Goal: Complete application form

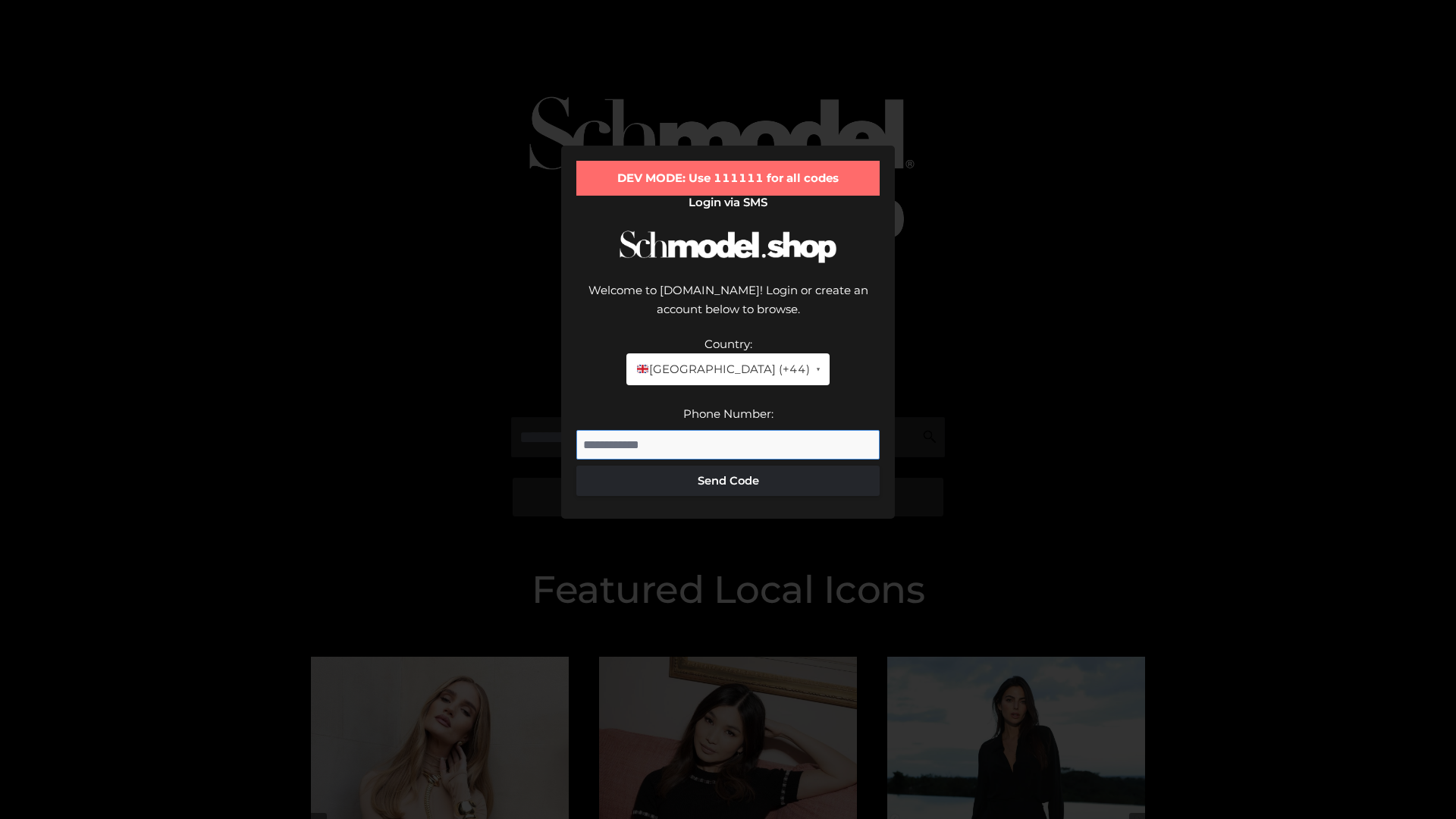
click at [728, 430] on input "Phone Number:" at bounding box center [728, 445] width 303 height 31
type input "**********"
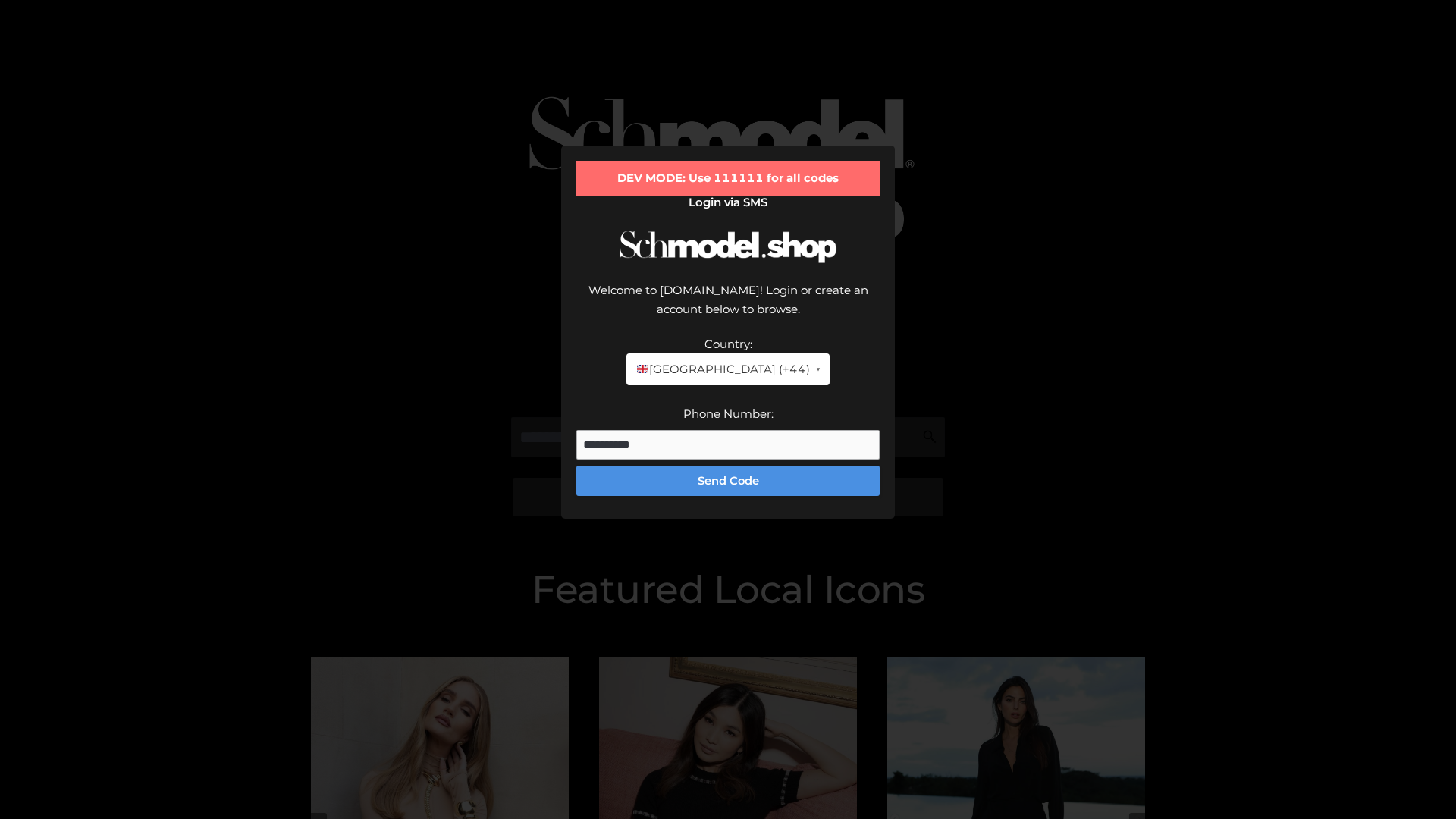
click at [728, 466] on button "Send Code" at bounding box center [728, 481] width 303 height 31
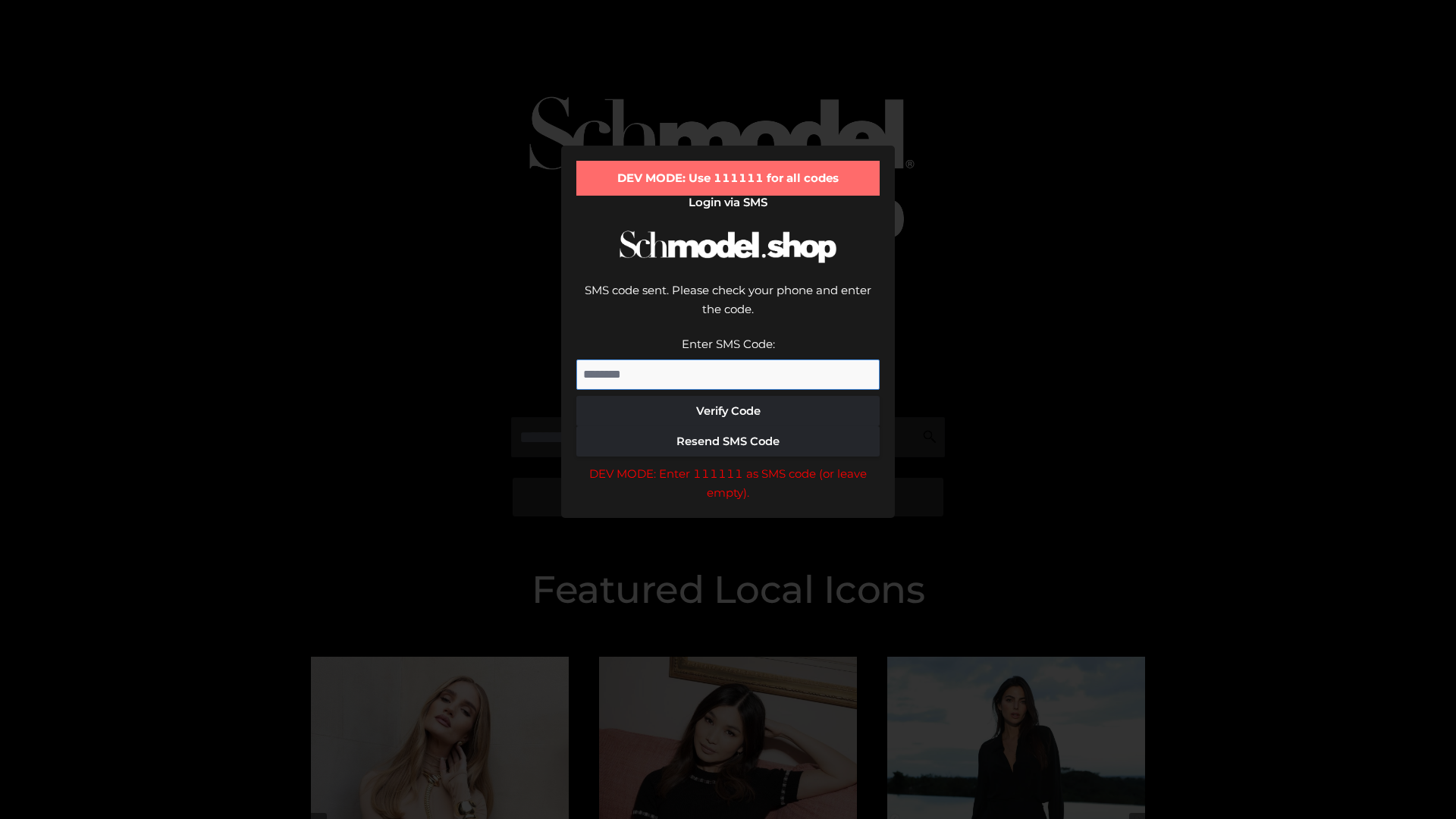
click at [728, 359] on input "Enter SMS Code:" at bounding box center [728, 374] width 303 height 31
type input "******"
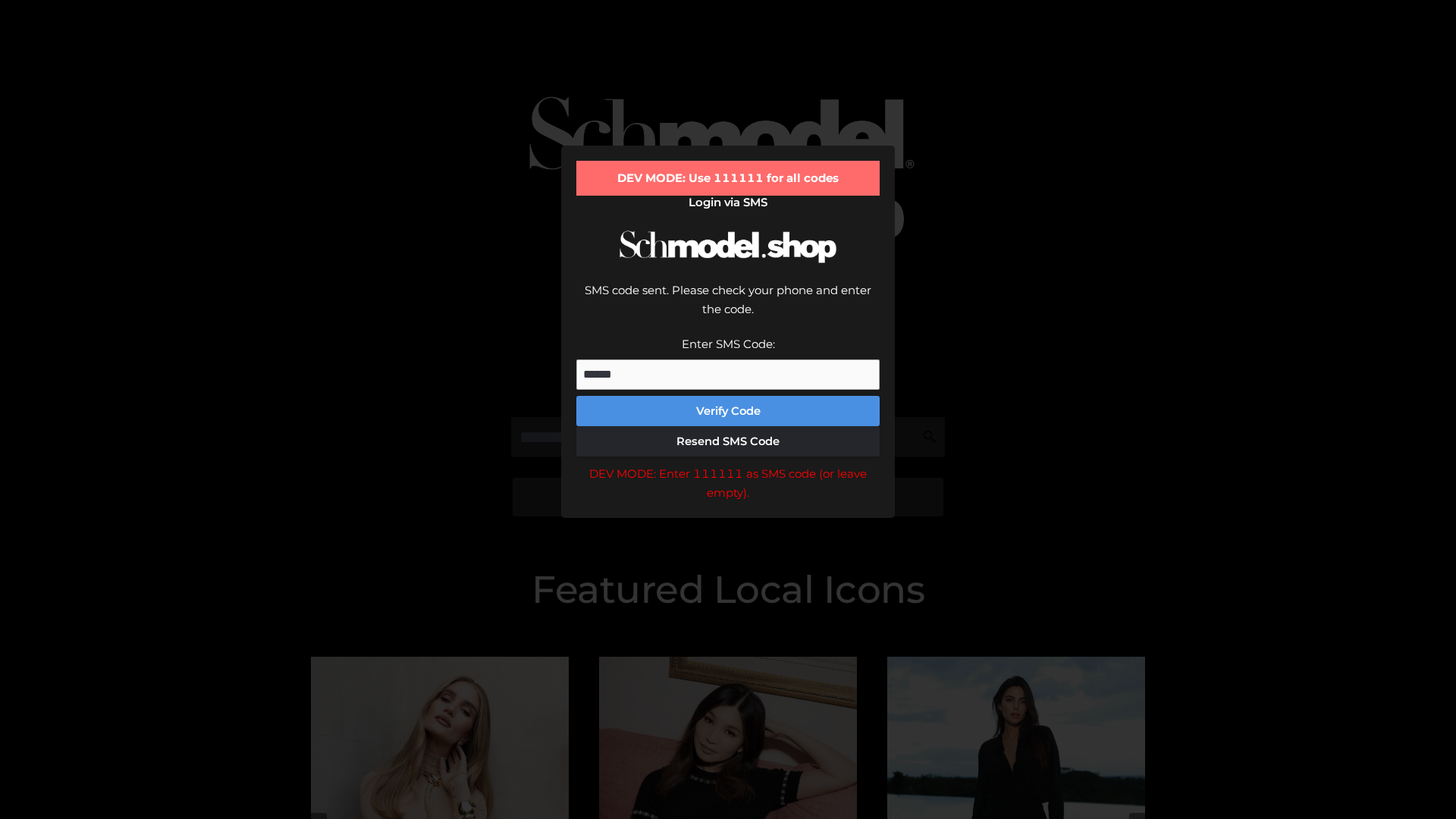
click at [728, 396] on button "Verify Code" at bounding box center [728, 411] width 303 height 31
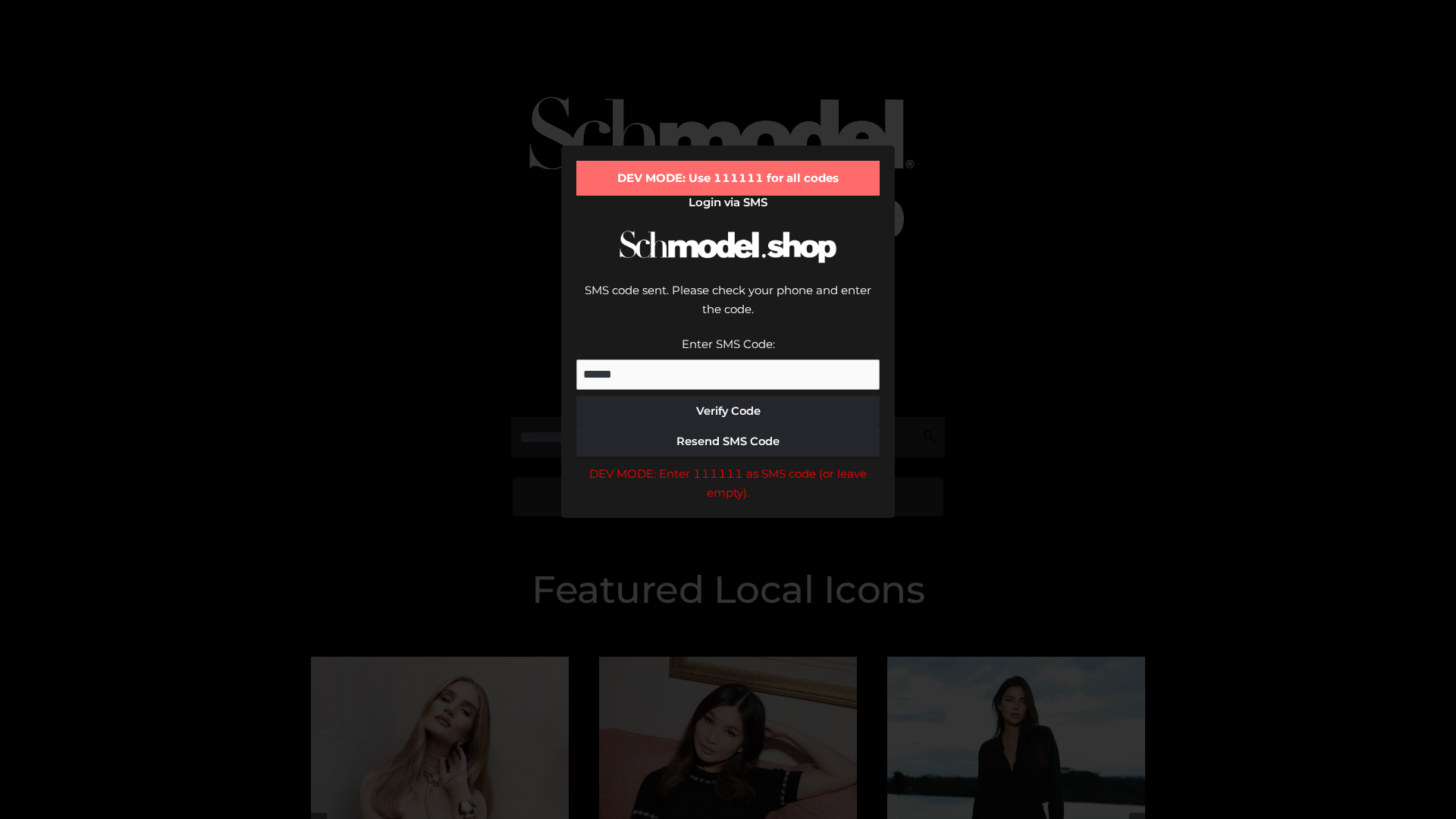
click at [728, 464] on div "DEV MODE: Enter 111111 as SMS code (or leave empty)." at bounding box center [728, 483] width 303 height 39
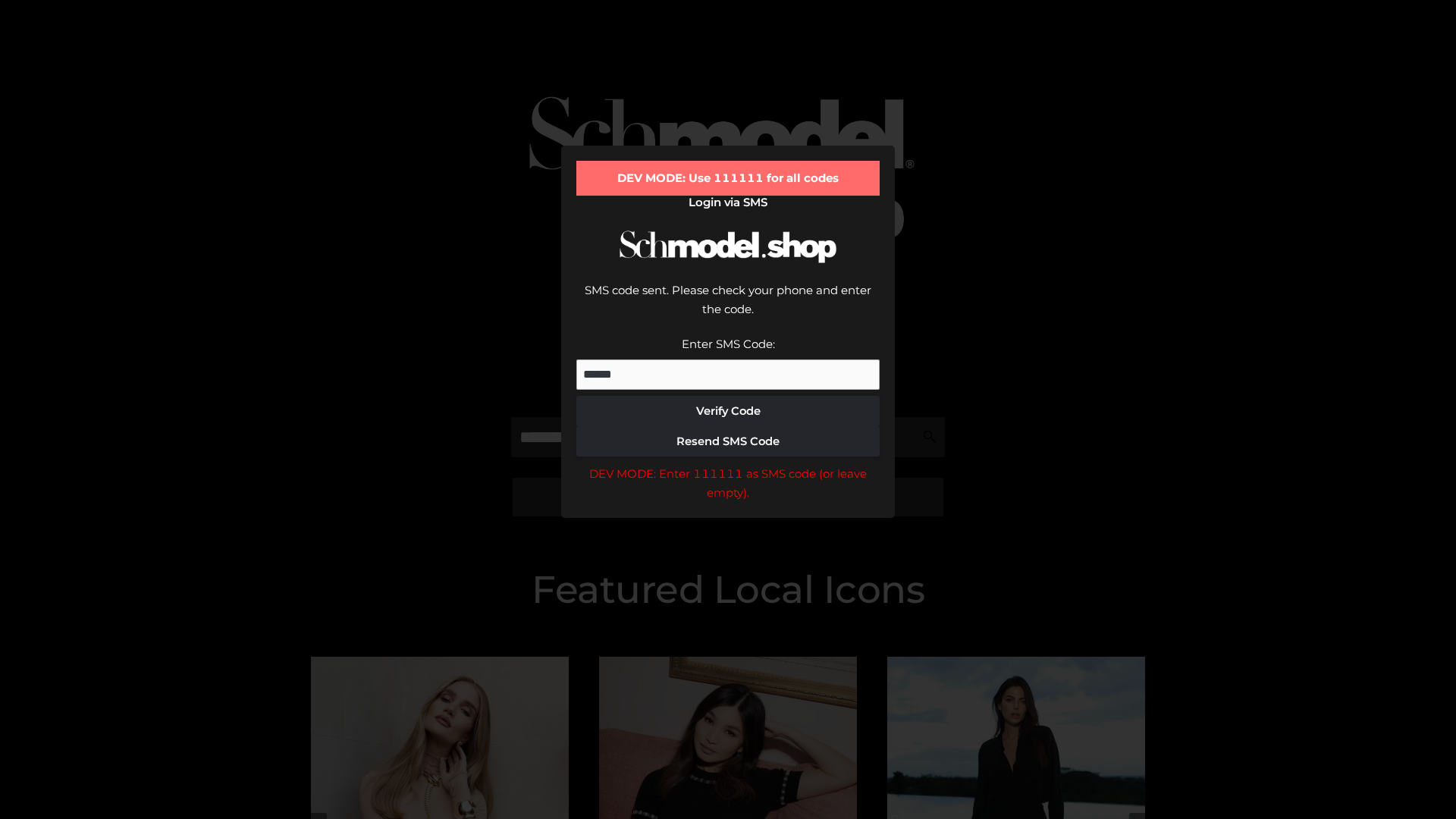
click at [728, 464] on div "DEV MODE: Enter 111111 as SMS code (or leave empty)." at bounding box center [728, 483] width 303 height 39
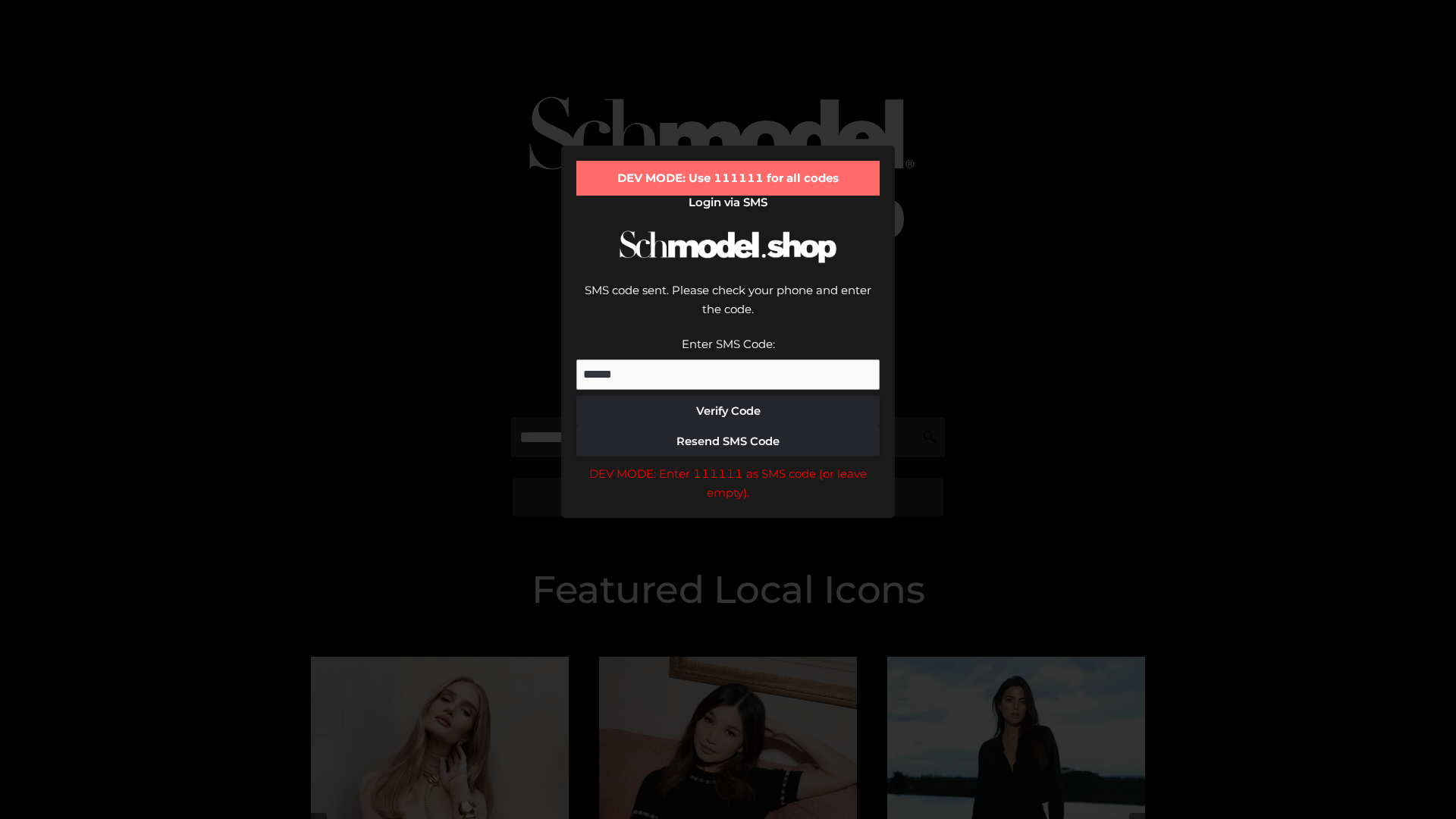
click at [728, 464] on div "DEV MODE: Enter 111111 as SMS code (or leave empty)." at bounding box center [728, 483] width 303 height 39
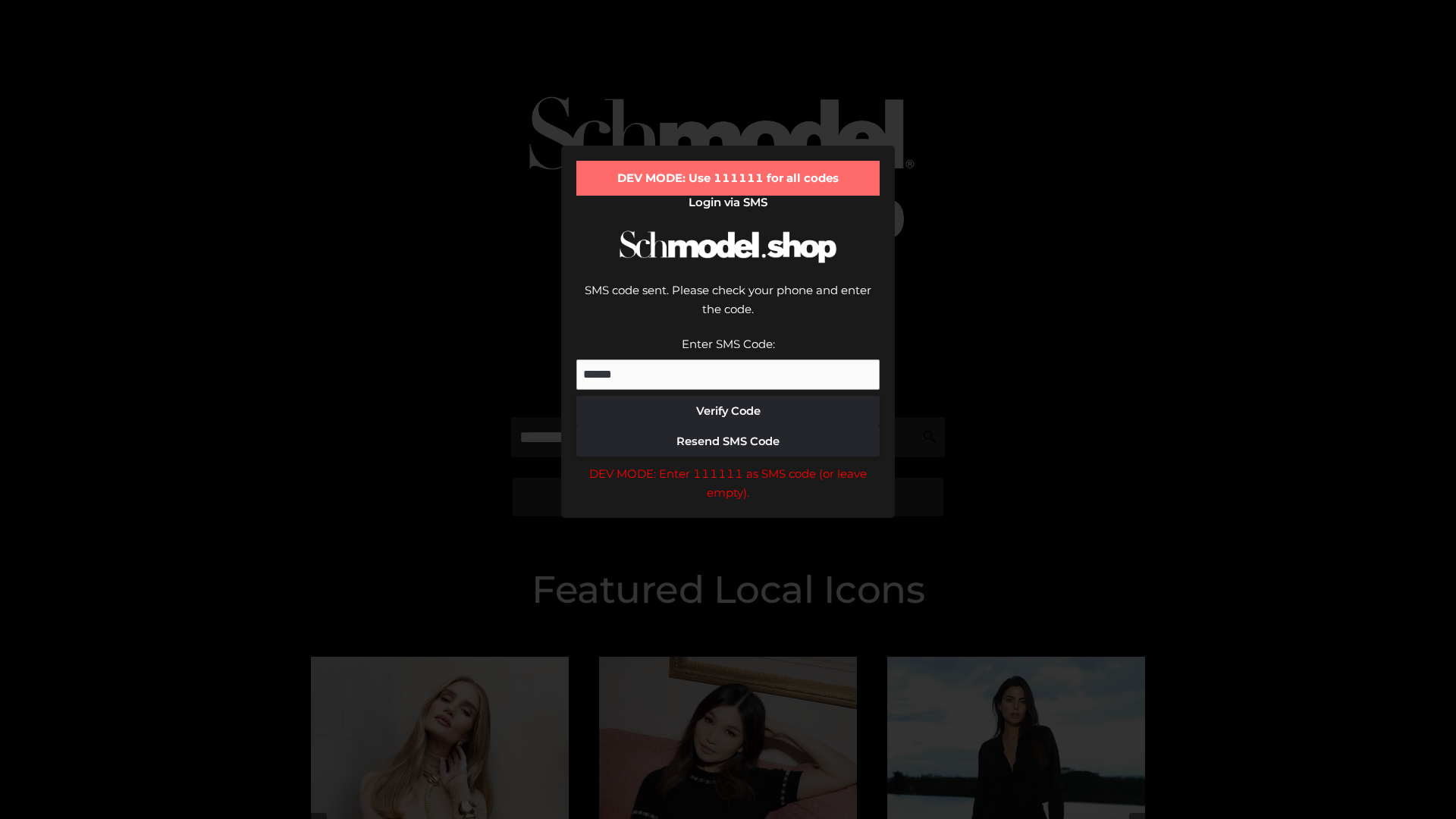
click at [728, 464] on div "DEV MODE: Enter 111111 as SMS code (or leave empty)." at bounding box center [728, 483] width 303 height 39
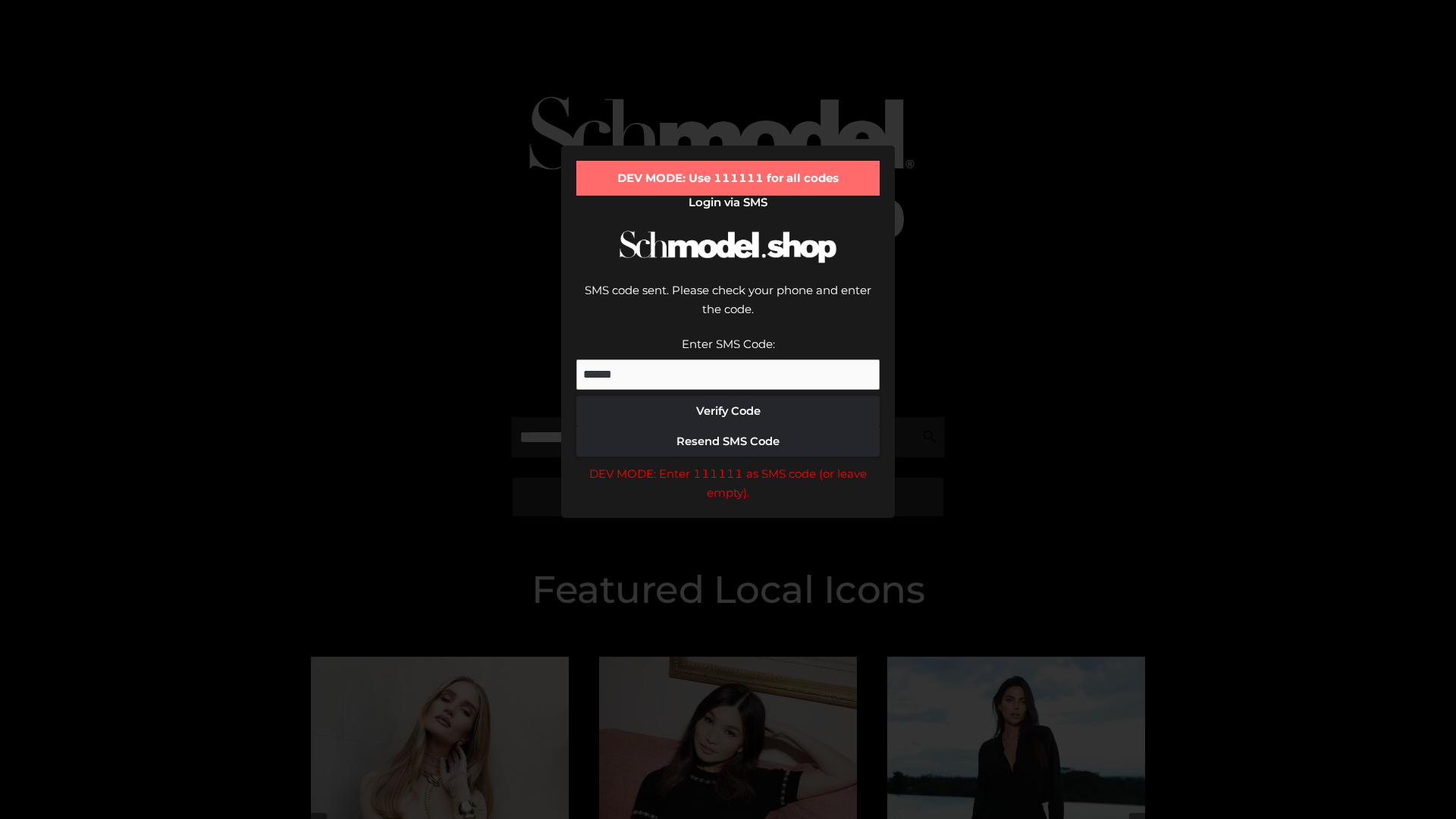
click at [728, 464] on div "DEV MODE: Enter 111111 as SMS code (or leave empty)." at bounding box center [728, 483] width 303 height 39
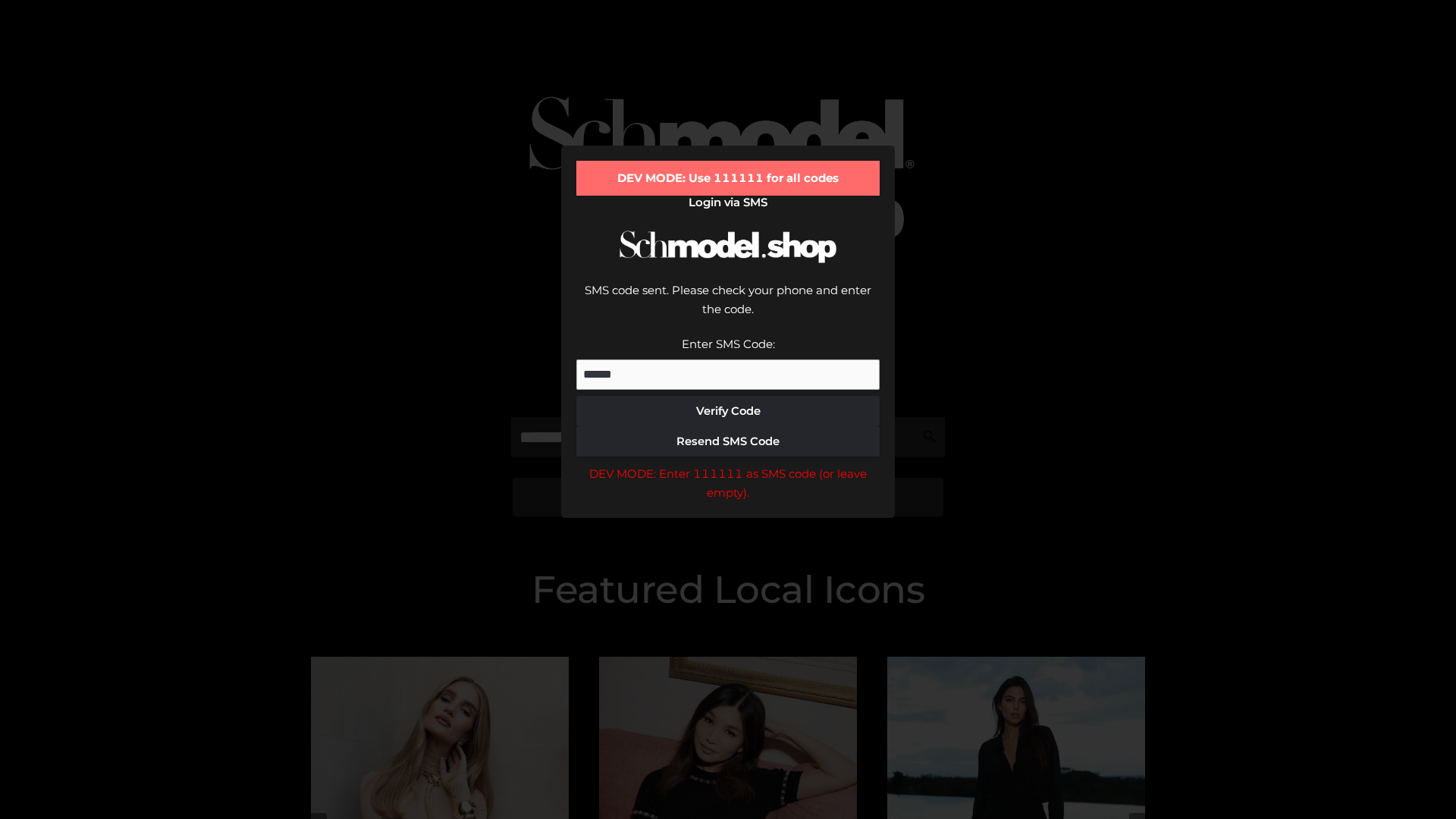
click at [728, 464] on div "DEV MODE: Enter 111111 as SMS code (or leave empty)." at bounding box center [728, 483] width 303 height 39
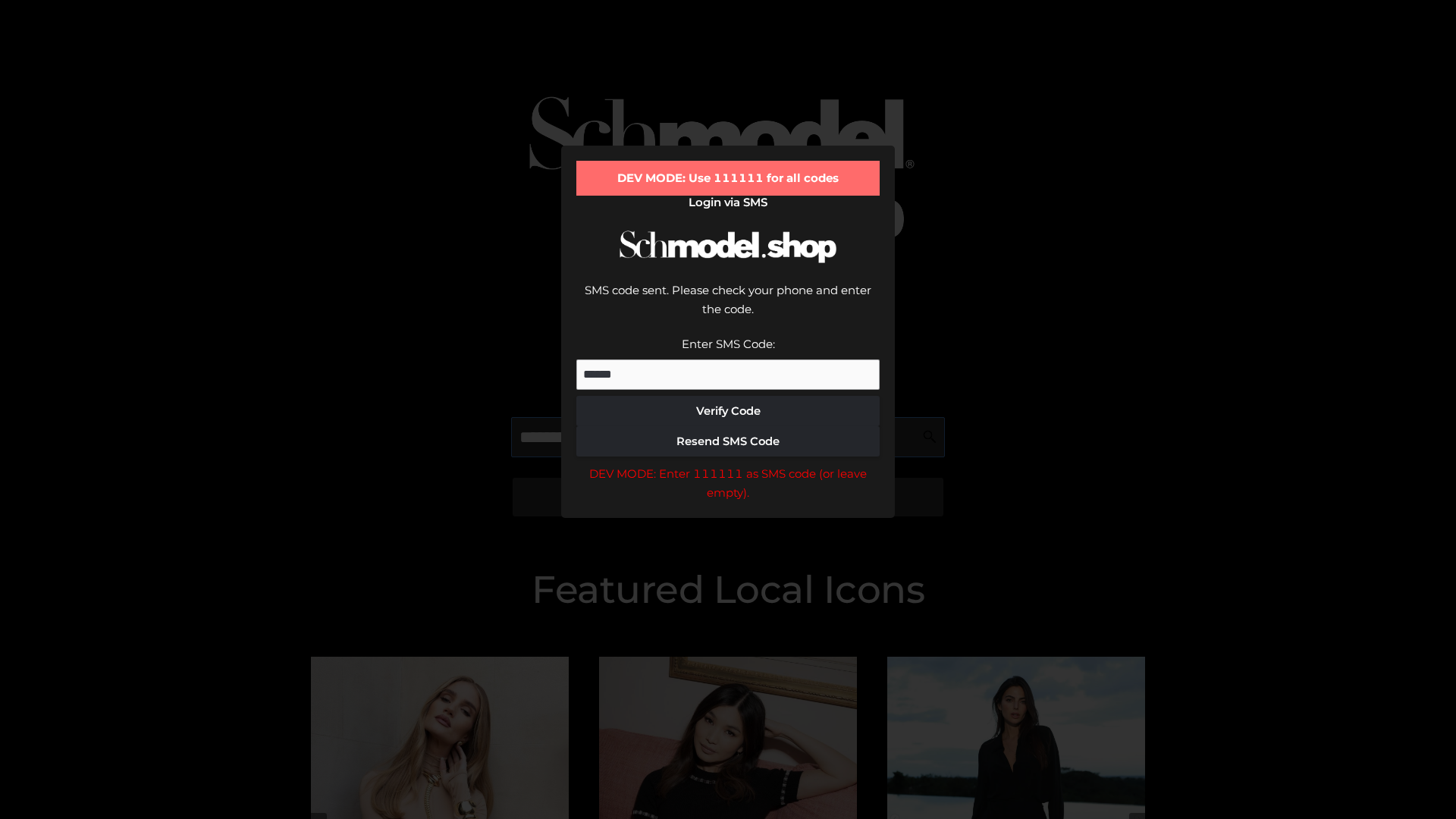
scroll to position [0, 78]
click at [728, 464] on div "DEV MODE: Enter 111111 as SMS code (or leave empty)." at bounding box center [728, 483] width 303 height 39
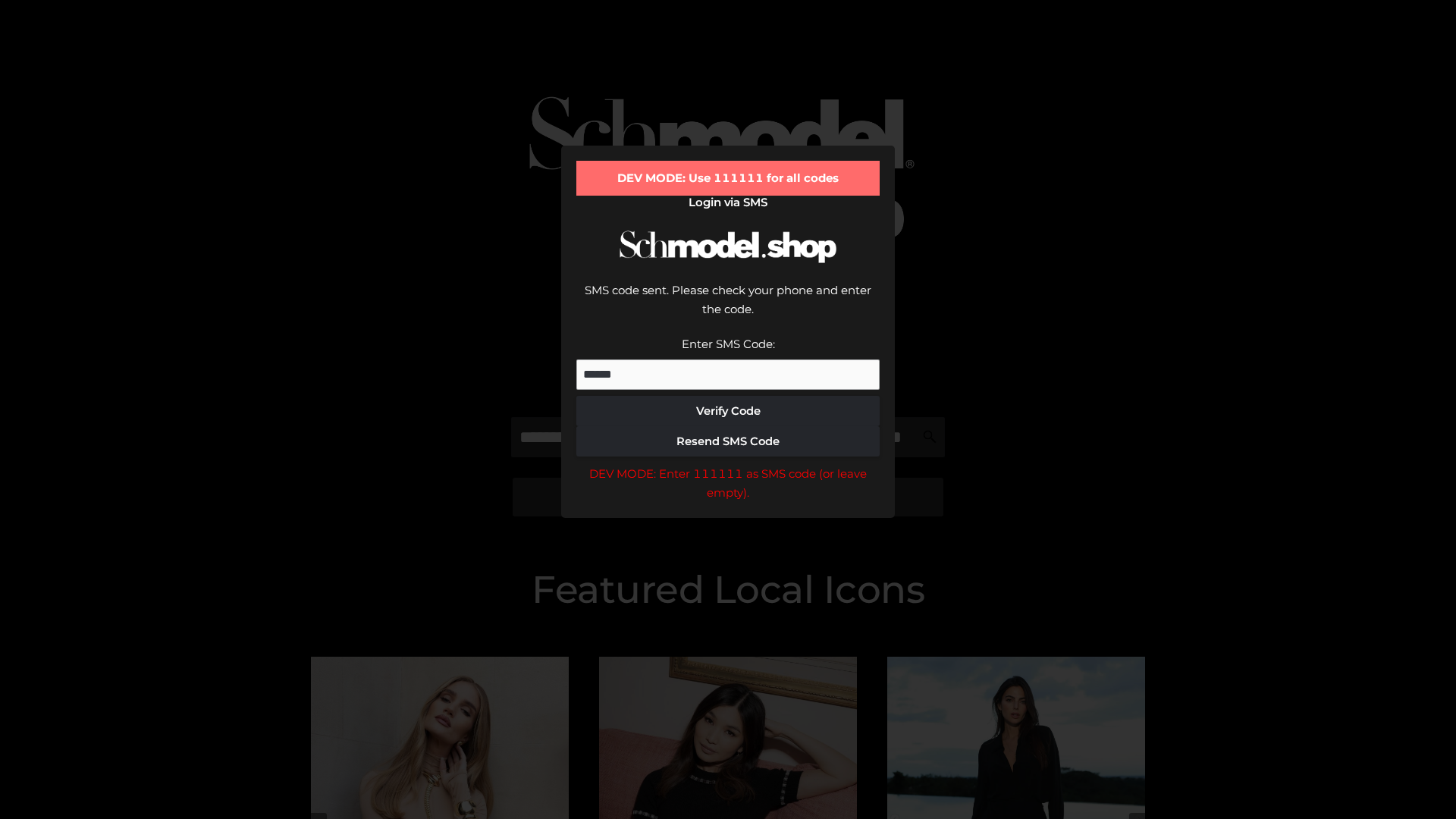
click at [728, 464] on div "DEV MODE: Enter 111111 as SMS code (or leave empty)." at bounding box center [728, 483] width 303 height 39
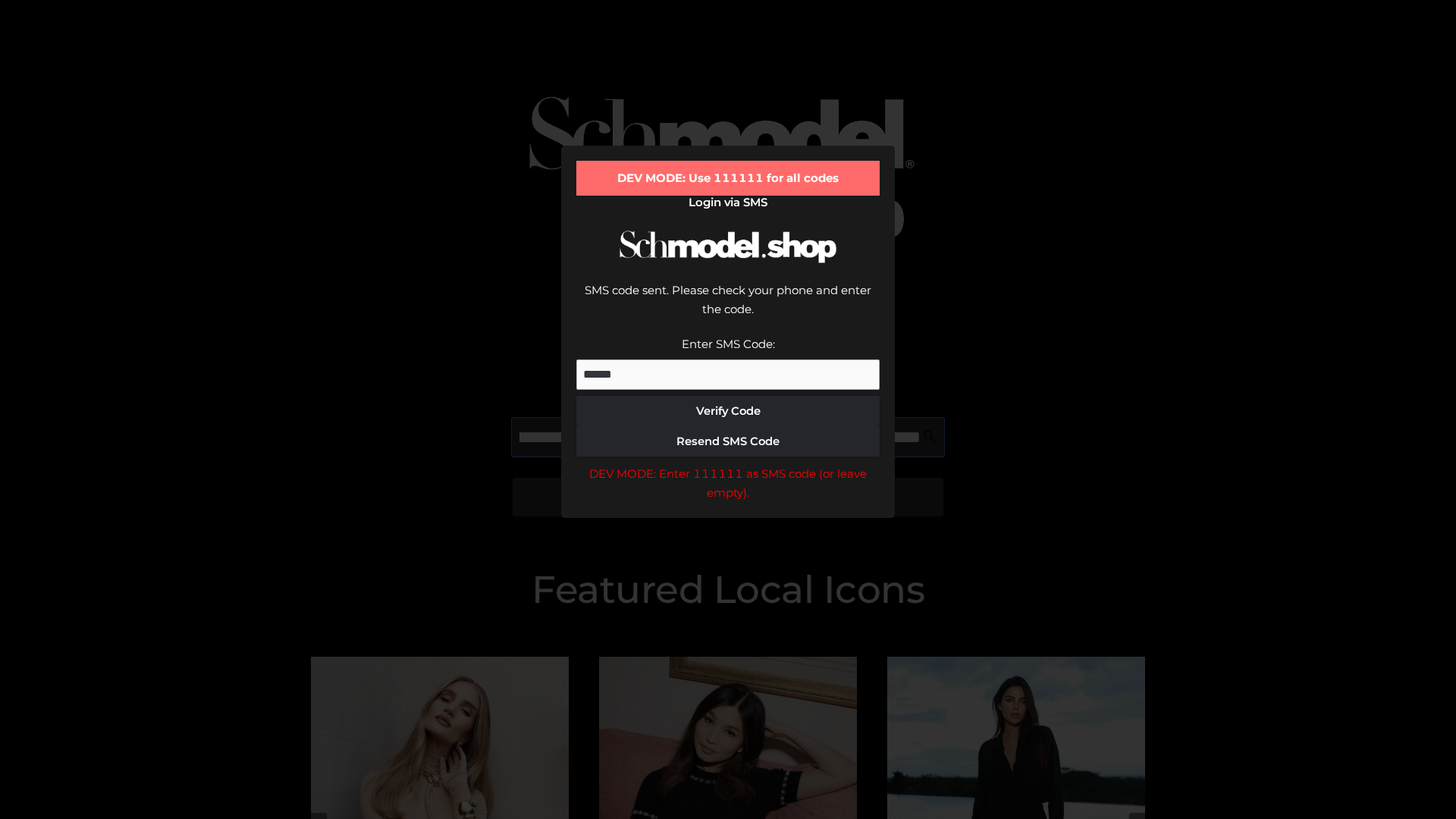
scroll to position [0, 165]
click at [728, 464] on div "DEV MODE: Enter 111111 as SMS code (or leave empty)." at bounding box center [728, 483] width 303 height 39
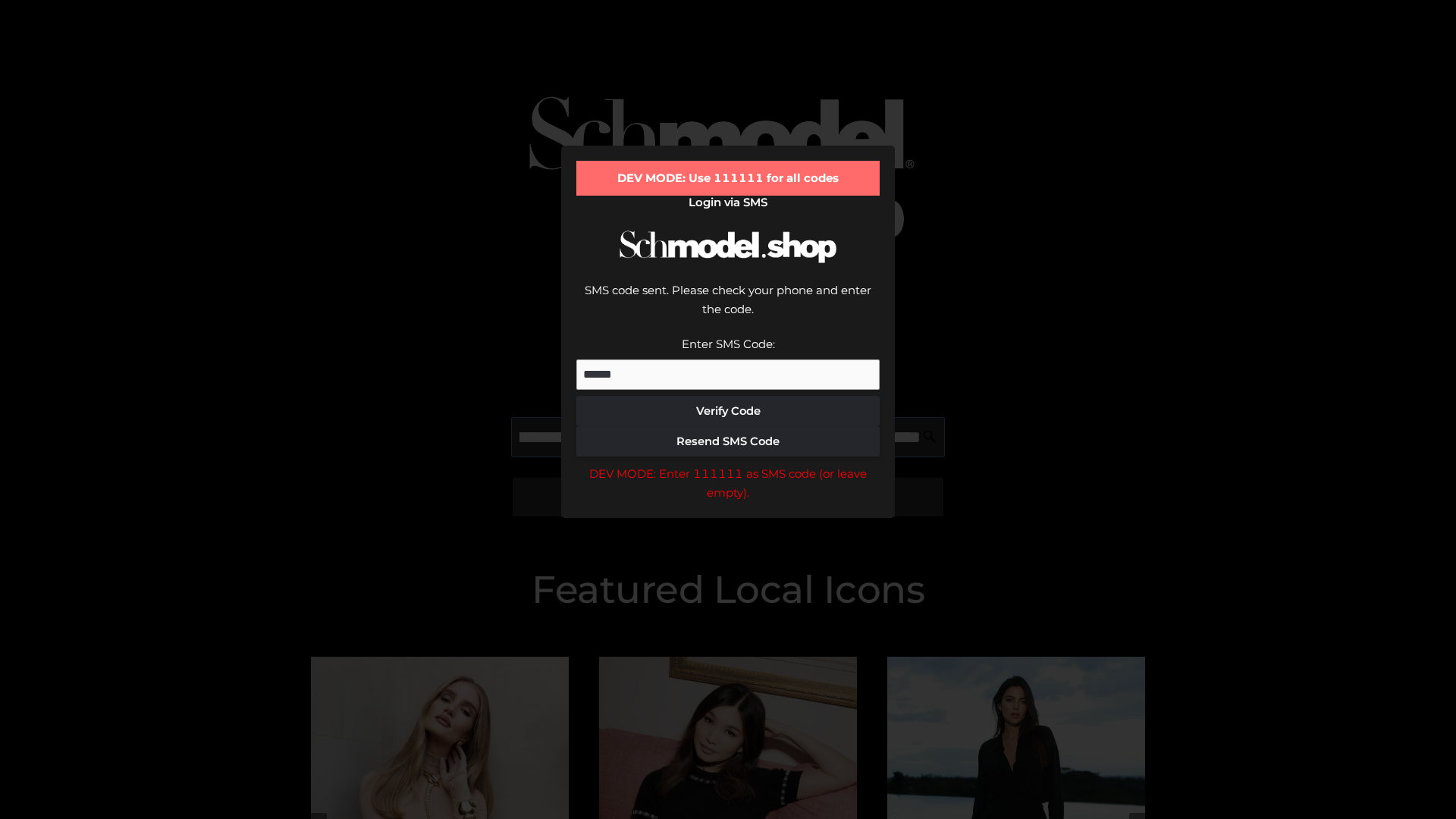
type input "**********"
